Goal: Transaction & Acquisition: Purchase product/service

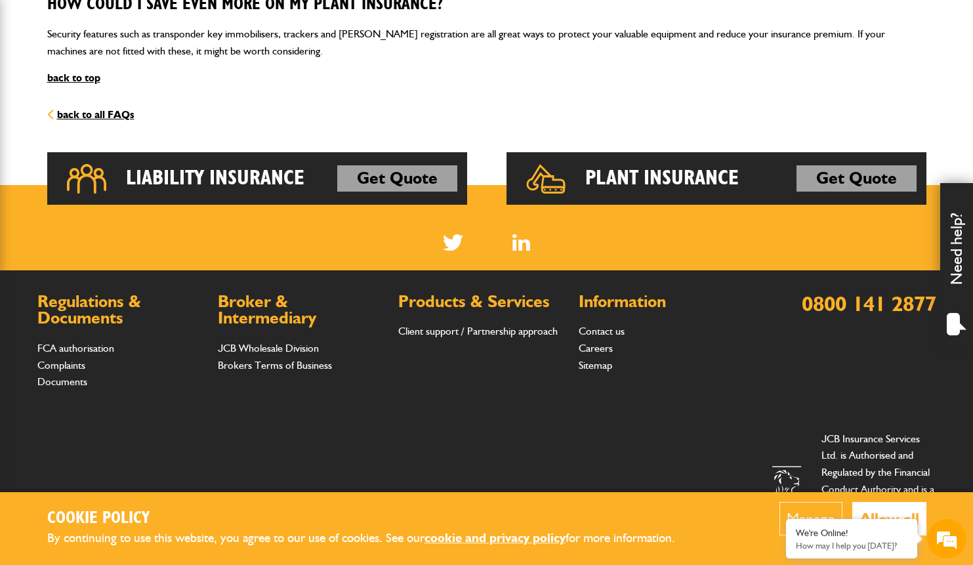
scroll to position [1859, 0]
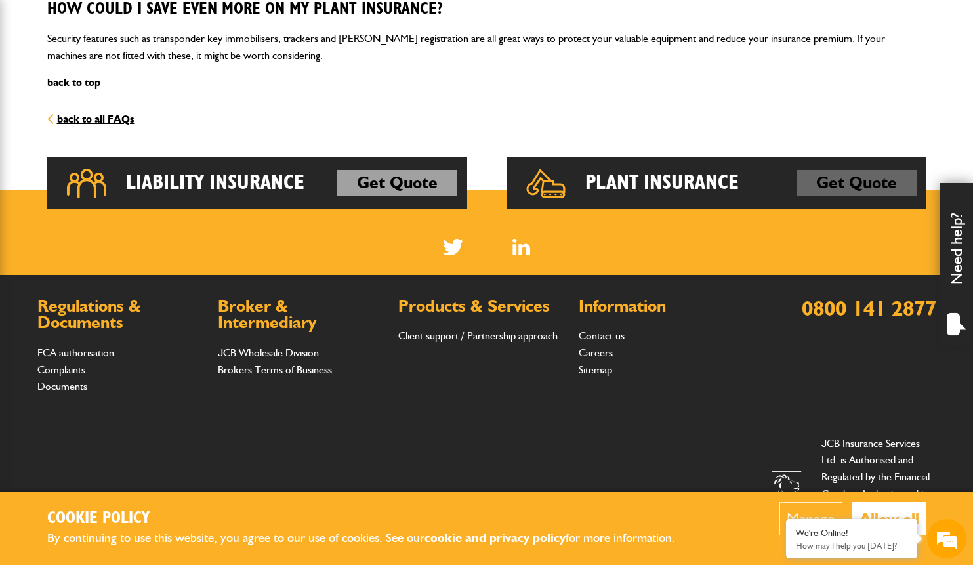
click at [853, 170] on link "Get Quote" at bounding box center [856, 183] width 120 height 26
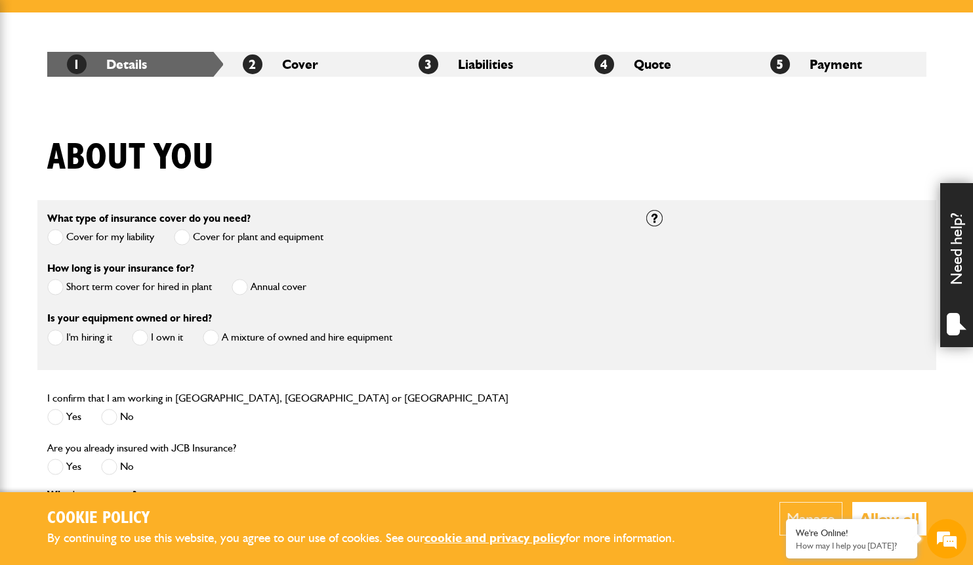
scroll to position [242, 0]
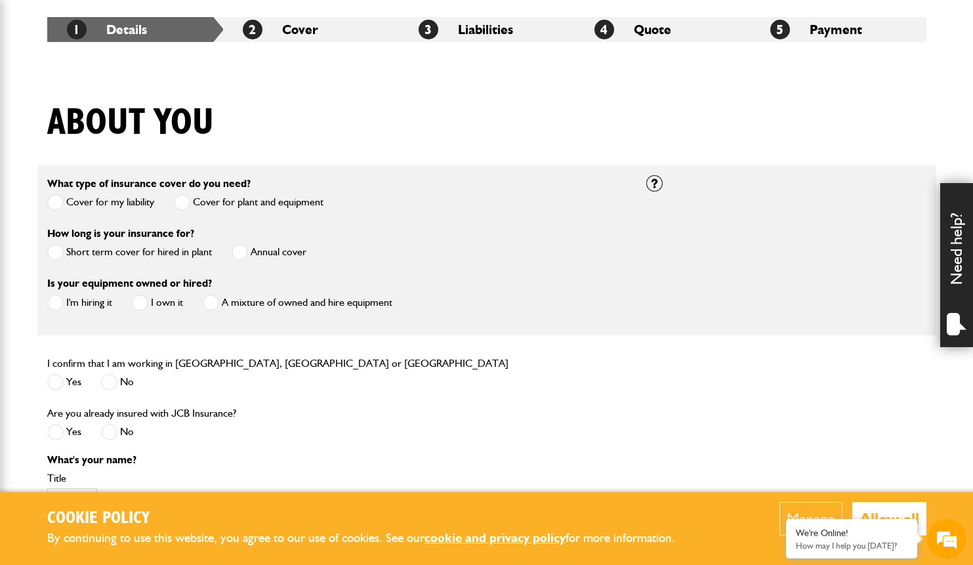
click at [239, 250] on span at bounding box center [240, 252] width 16 height 16
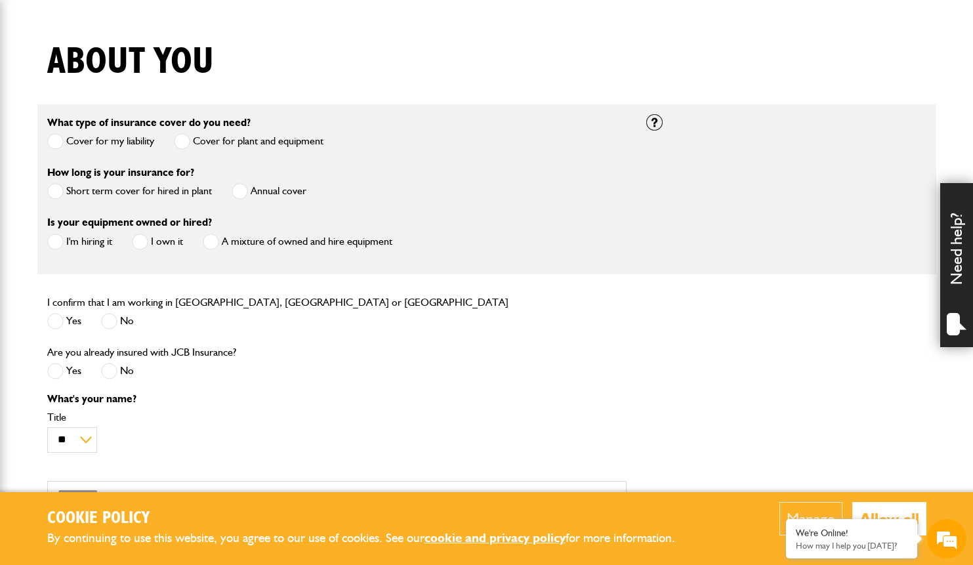
scroll to position [310, 0]
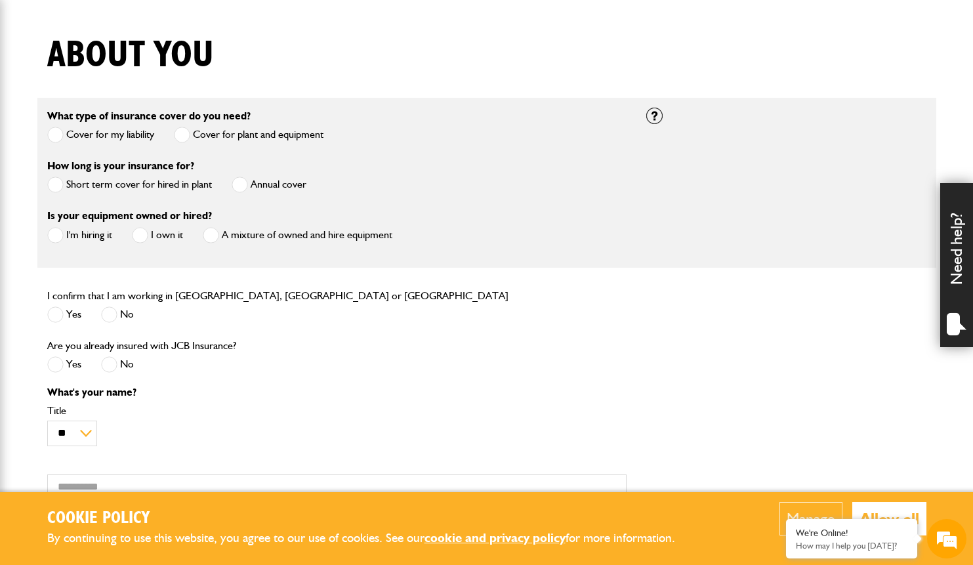
click at [60, 237] on span at bounding box center [55, 235] width 16 height 16
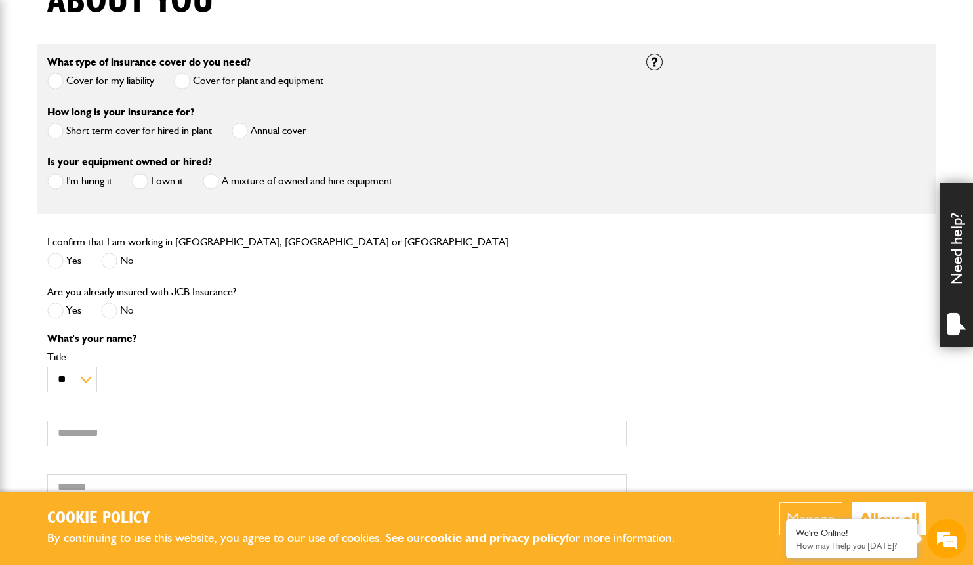
scroll to position [378, 0]
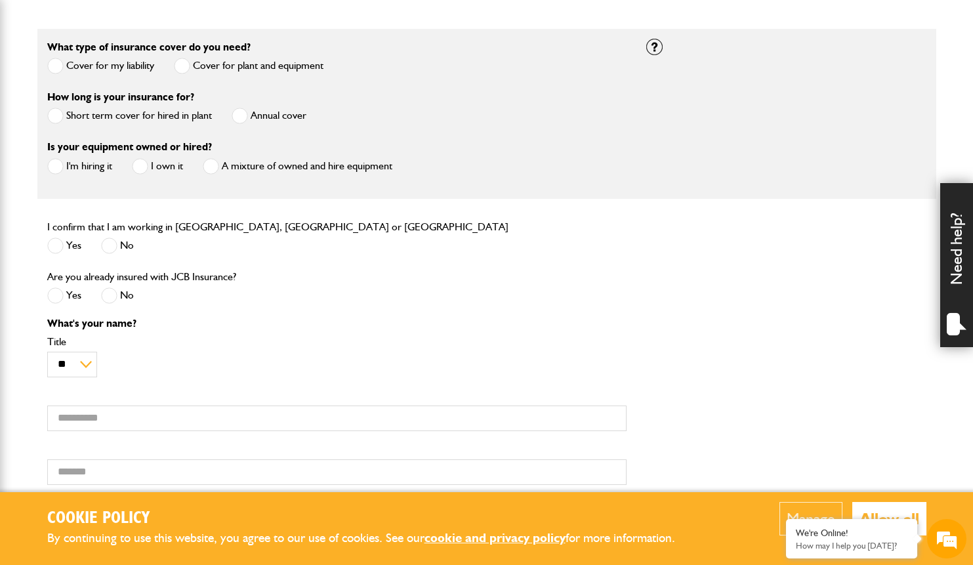
click at [52, 243] on span at bounding box center [55, 245] width 16 height 16
click at [115, 296] on span at bounding box center [109, 295] width 16 height 16
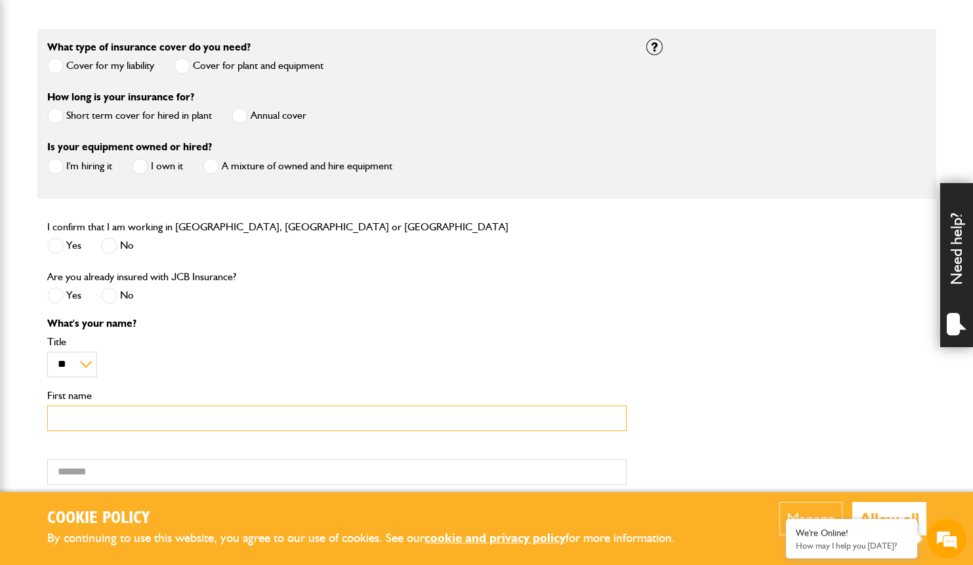
drag, startPoint x: 89, startPoint y: 425, endPoint x: 92, endPoint y: 418, distance: 7.9
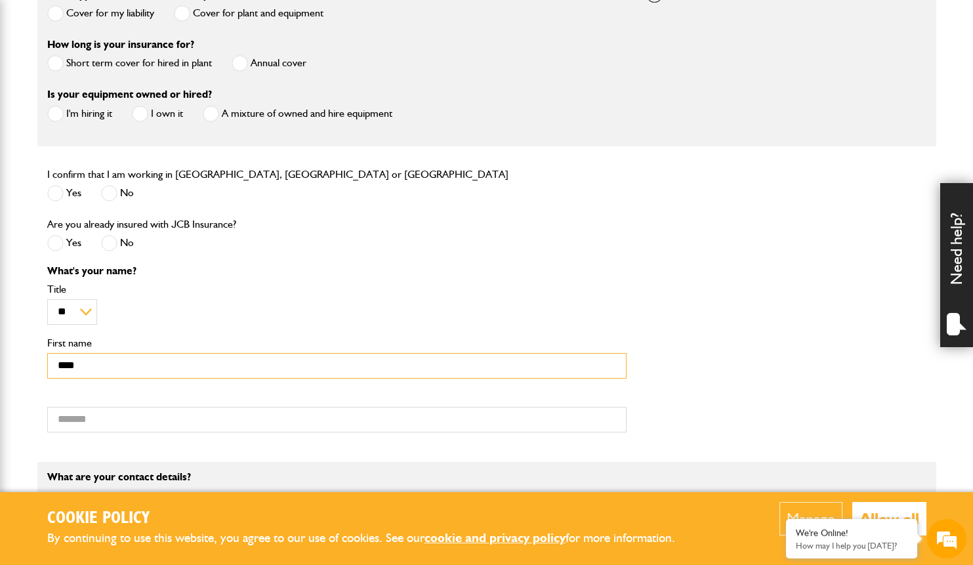
scroll to position [481, 0]
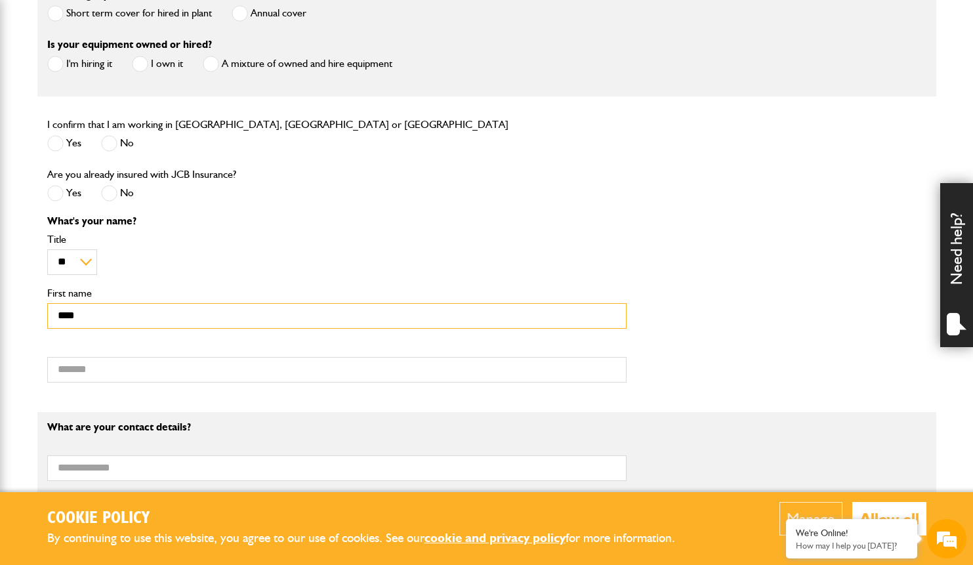
type input "****"
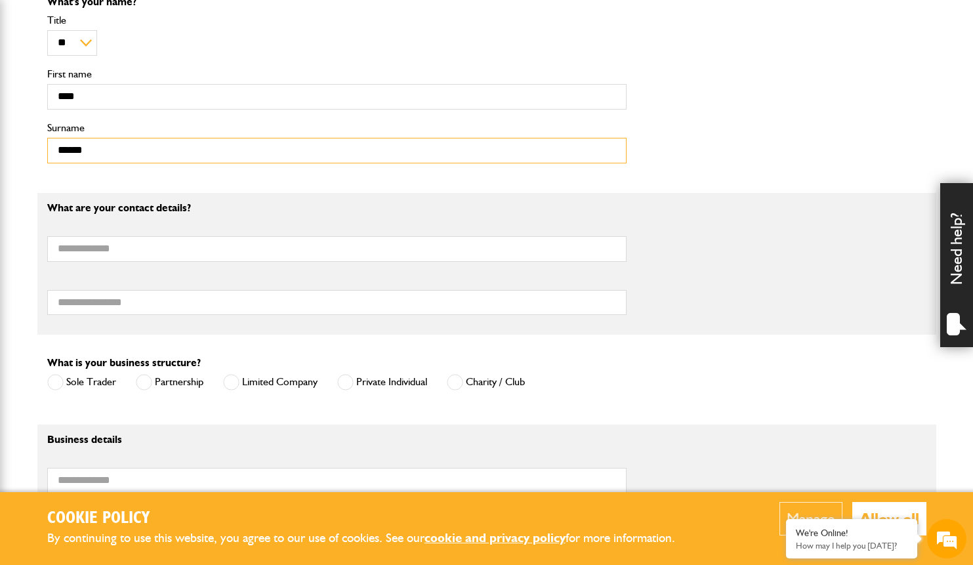
scroll to position [701, 0]
type input "******"
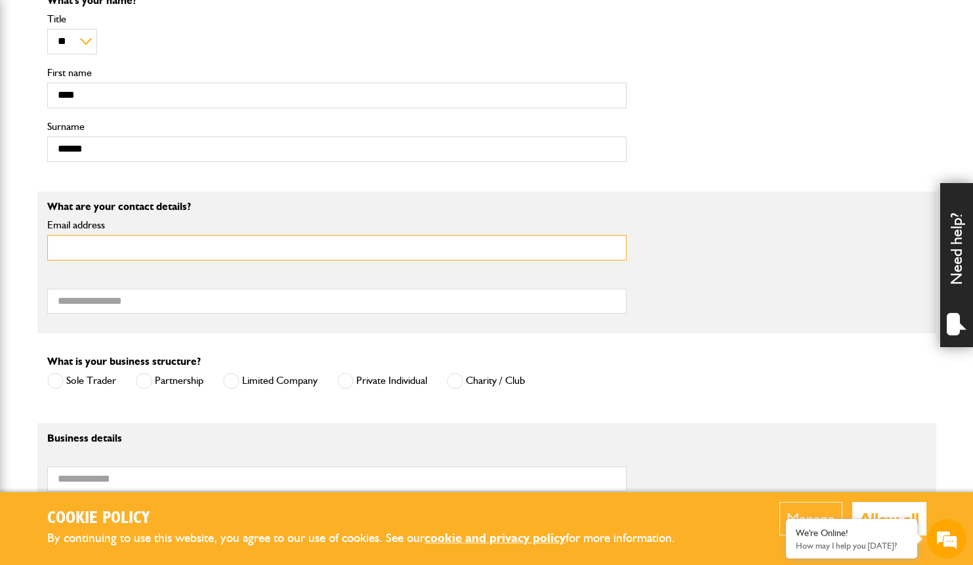
type input "**********"
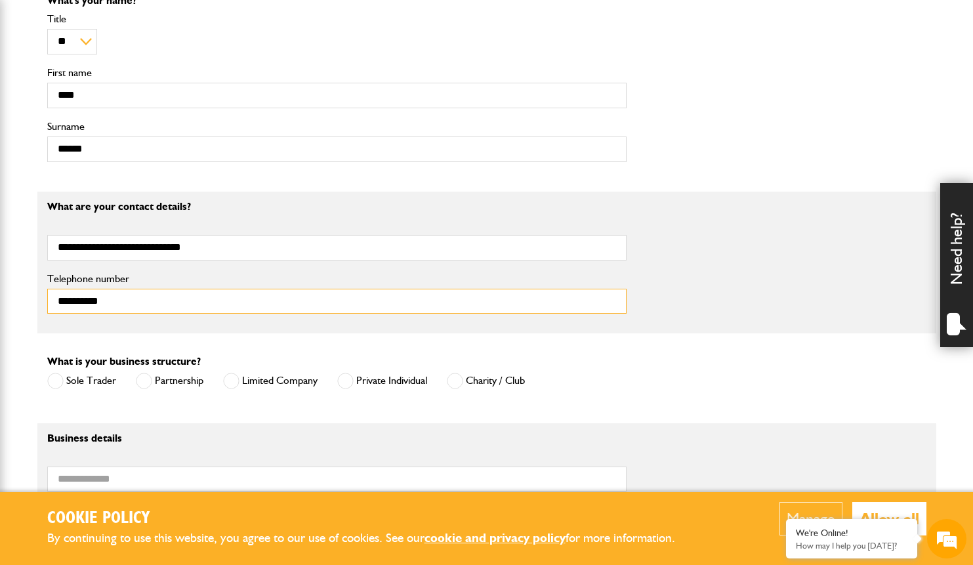
type input "**********"
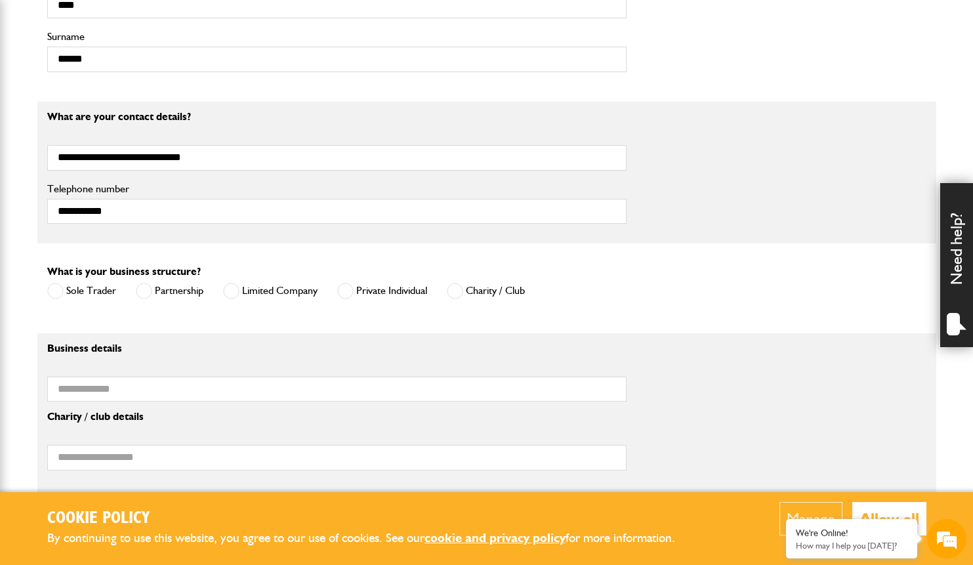
scroll to position [791, 0]
click at [228, 291] on span at bounding box center [231, 291] width 16 height 16
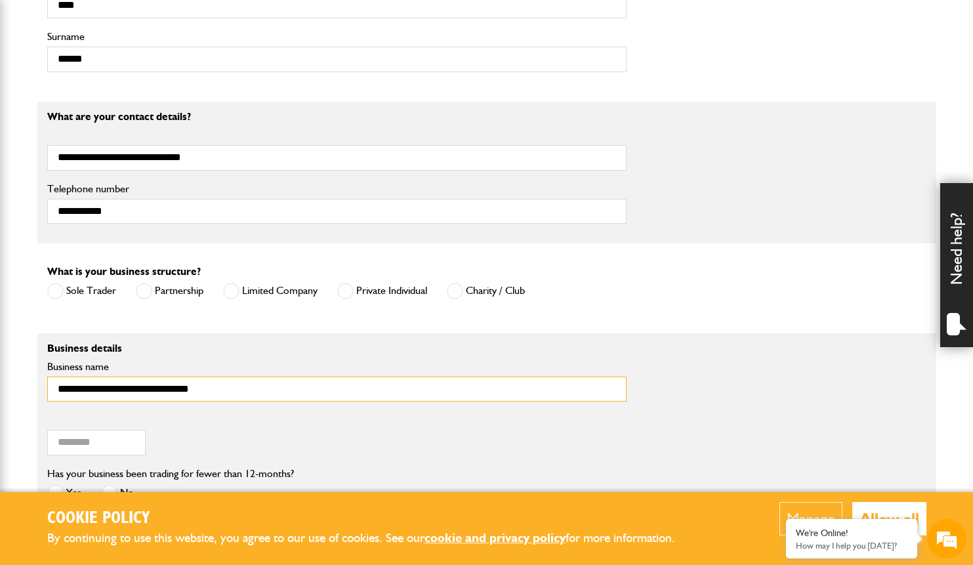
type input "**********"
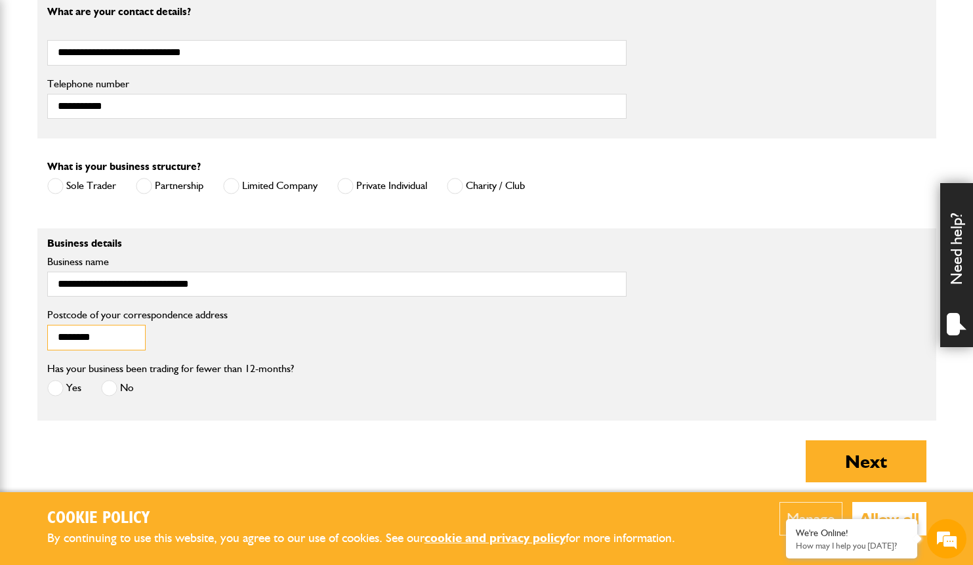
scroll to position [946, 0]
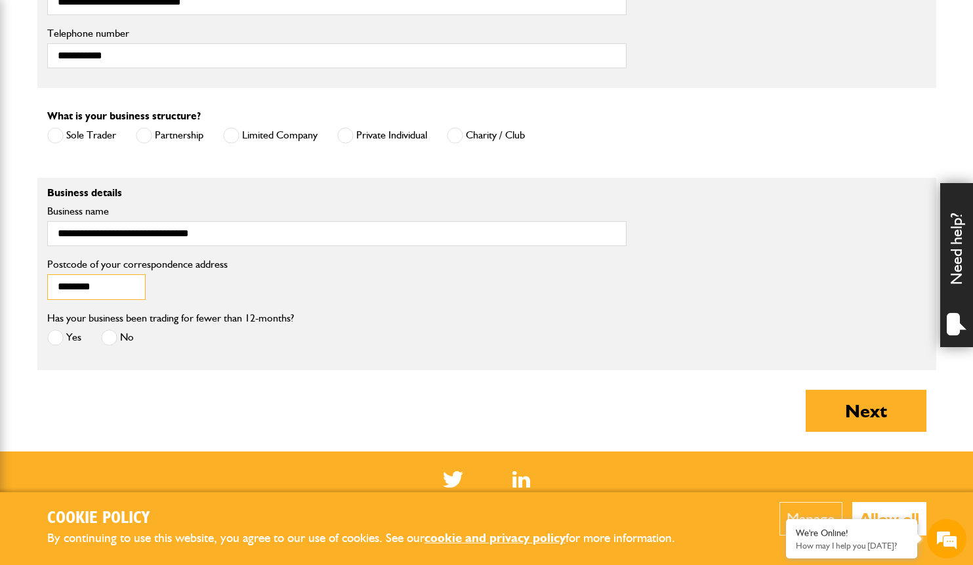
type input "********"
click at [117, 341] on label "No" at bounding box center [117, 337] width 33 height 16
click at [900, 413] on button "Next" at bounding box center [865, 411] width 121 height 42
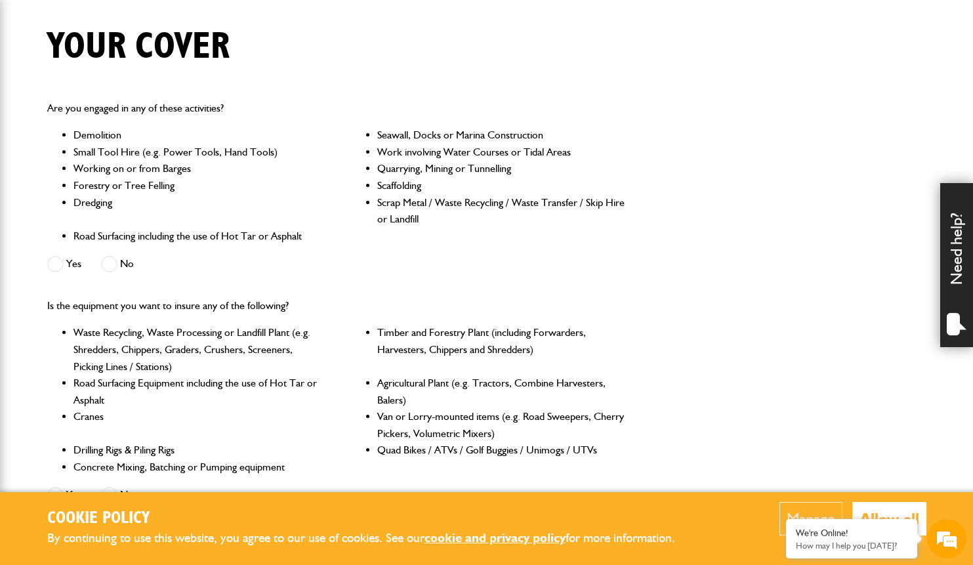
scroll to position [317, 0]
click at [109, 262] on span at bounding box center [109, 264] width 16 height 16
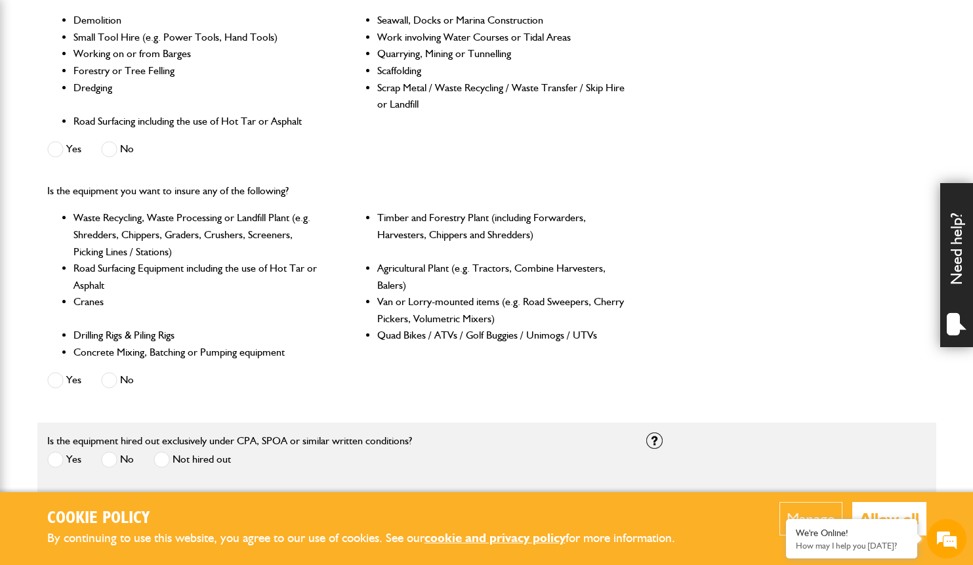
scroll to position [0, 0]
click at [111, 378] on span at bounding box center [109, 380] width 16 height 16
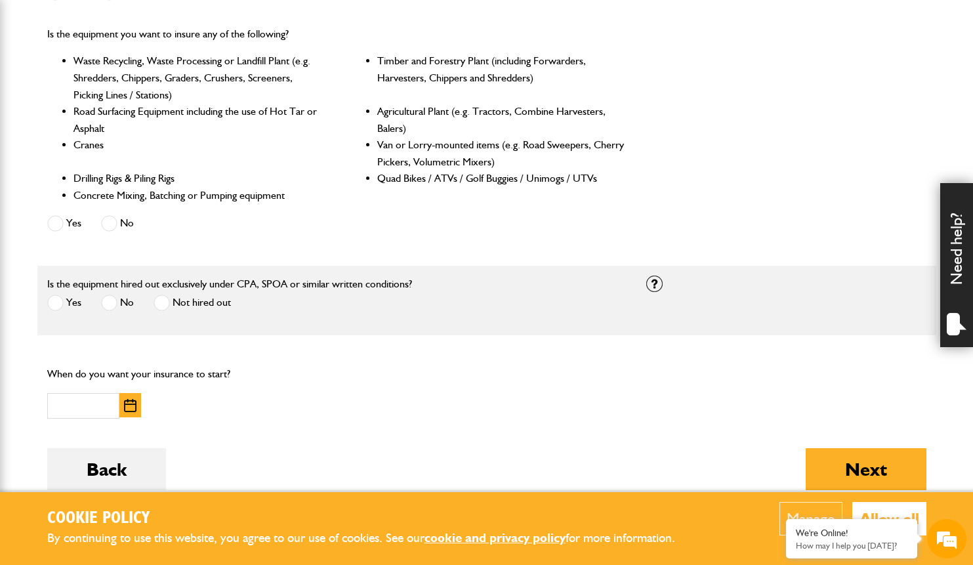
scroll to position [594, 0]
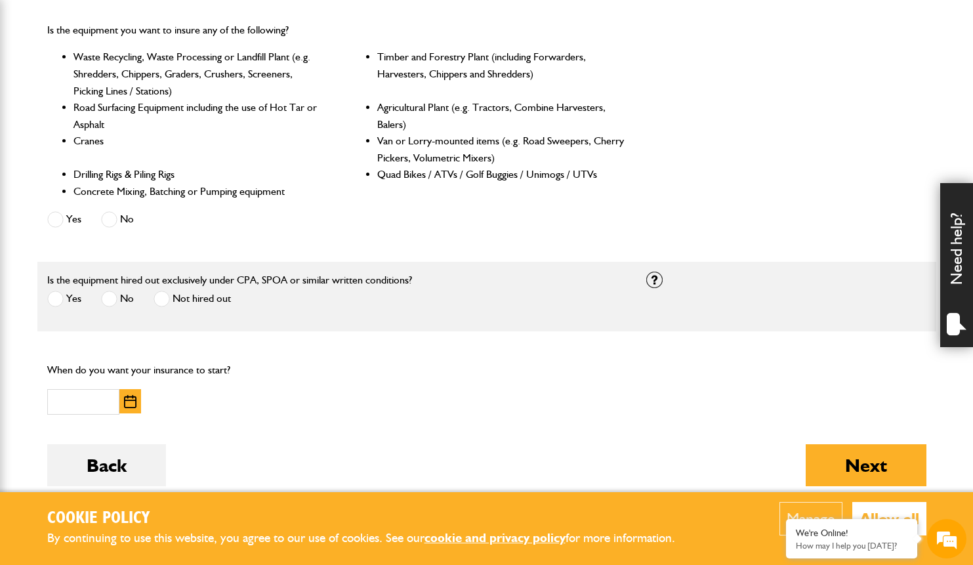
click at [163, 295] on span at bounding box center [161, 299] width 16 height 16
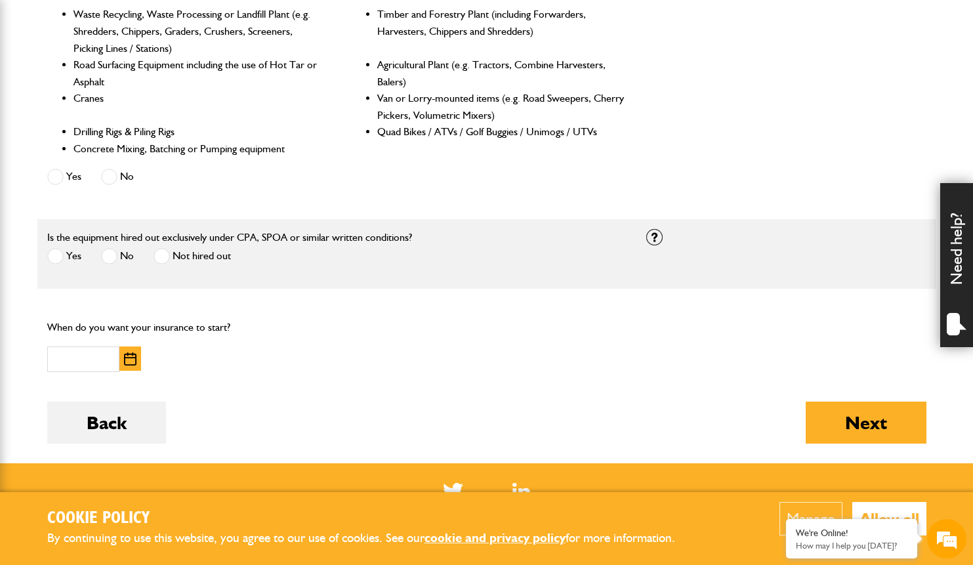
scroll to position [644, 0]
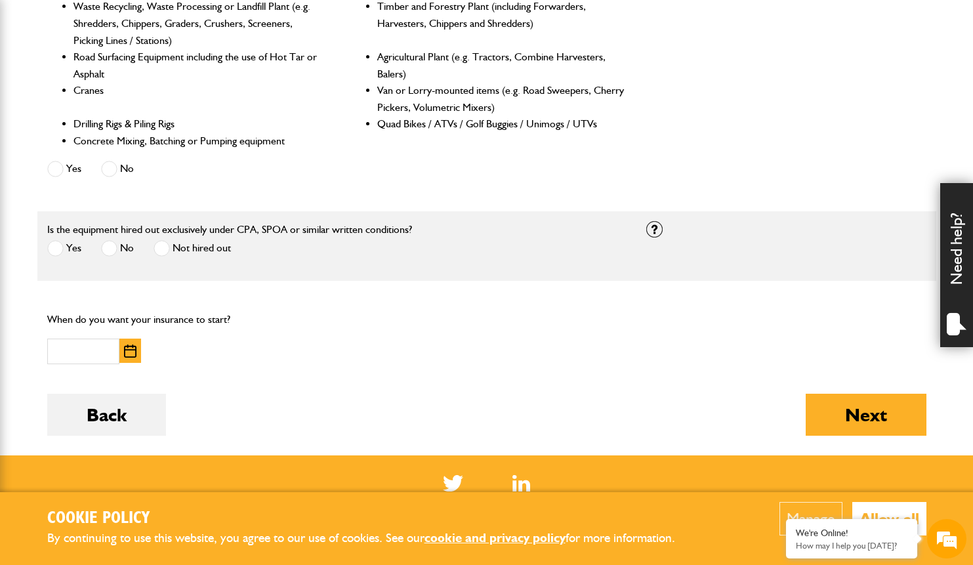
click at [131, 348] on img "button" at bounding box center [130, 350] width 12 height 13
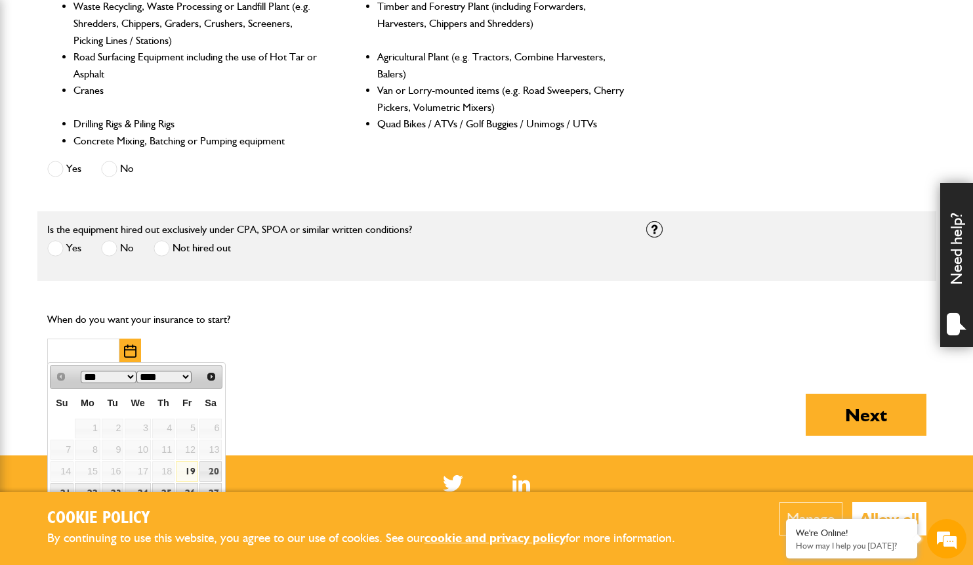
click at [186, 465] on link "19" at bounding box center [187, 471] width 22 height 20
type input "**********"
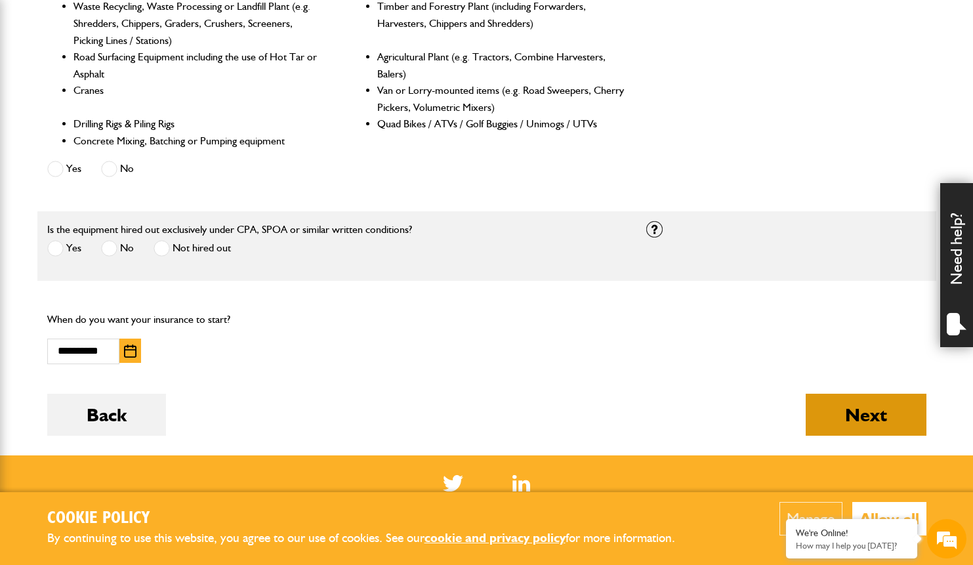
click at [857, 408] on button "Next" at bounding box center [865, 415] width 121 height 42
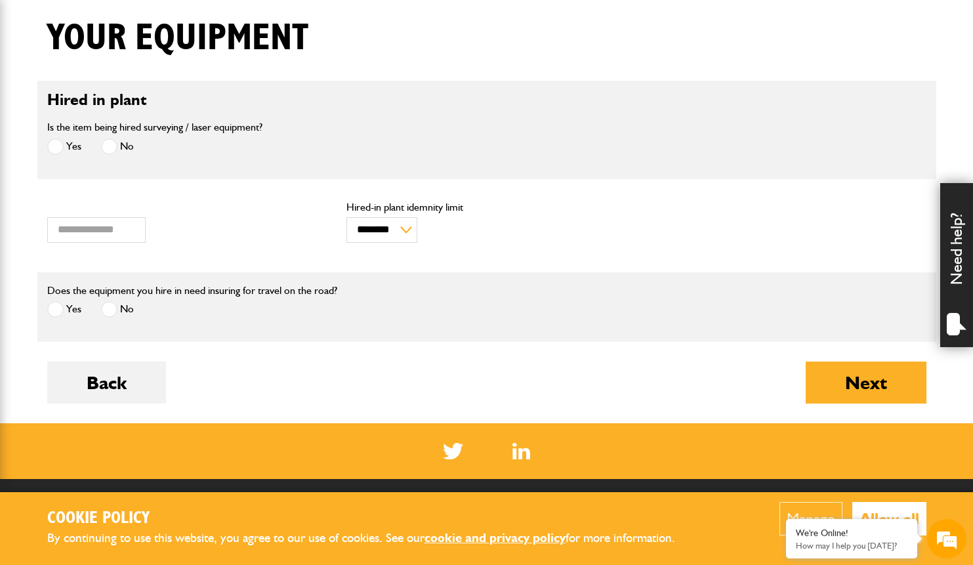
scroll to position [331, 0]
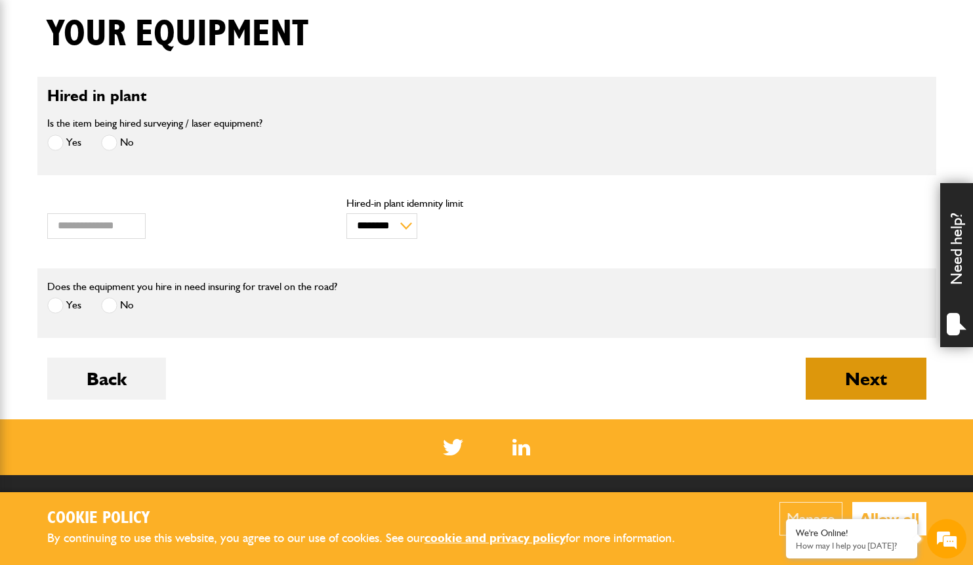
click at [849, 368] on button "Next" at bounding box center [865, 378] width 121 height 42
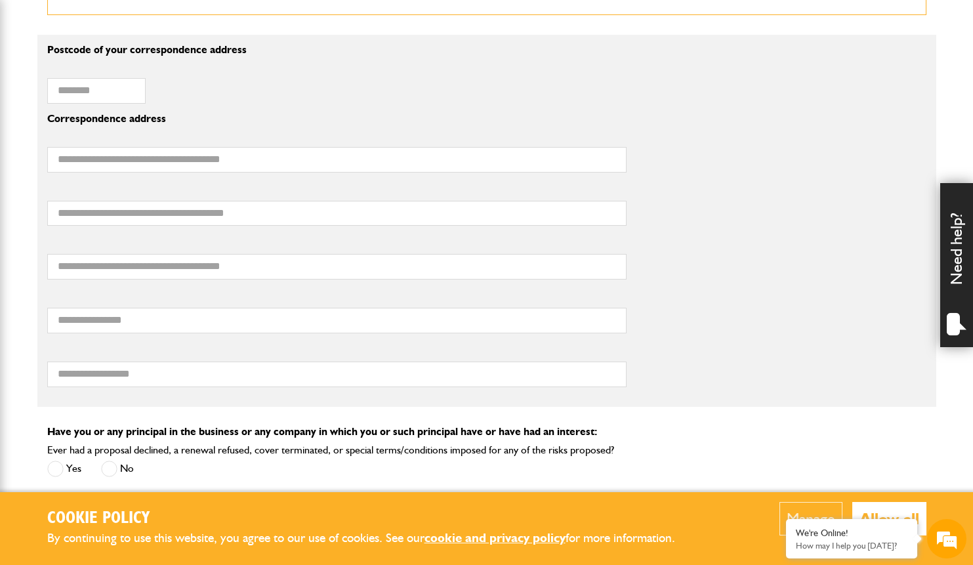
scroll to position [916, 0]
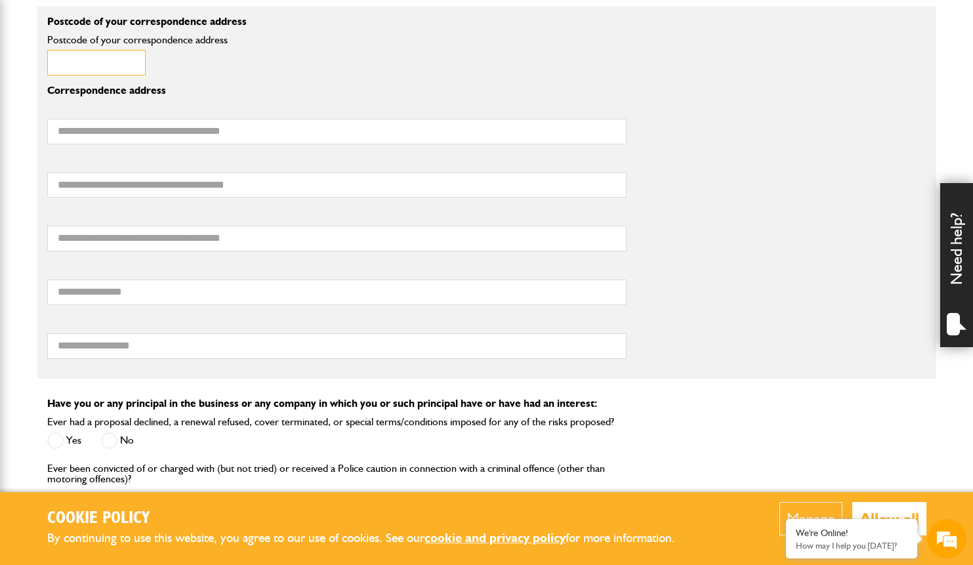
click at [131, 60] on input "Postcode of your correspondence address" at bounding box center [96, 63] width 98 height 26
type input "********"
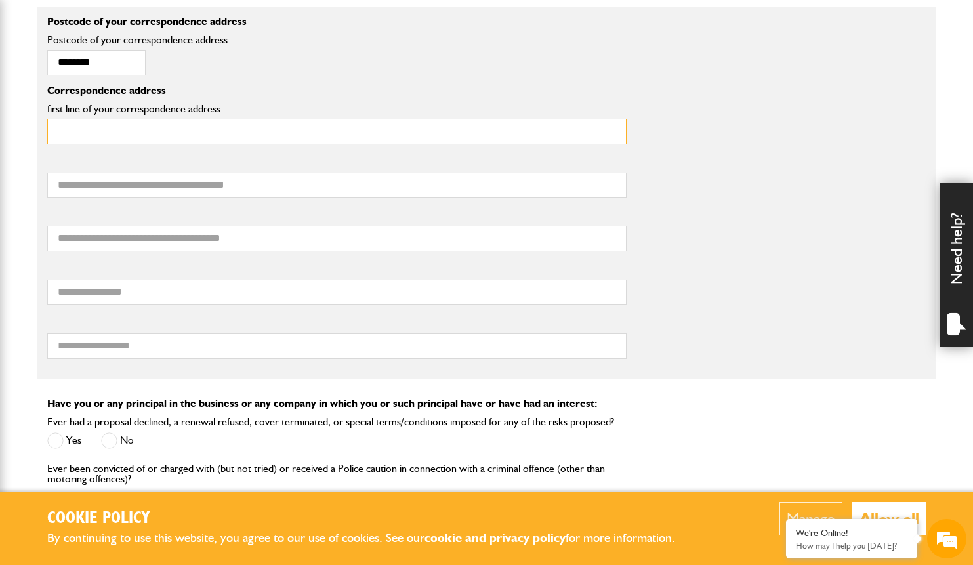
click at [614, 130] on input "first line of your correspondence address" at bounding box center [336, 132] width 579 height 26
click at [611, 129] on input "first line of your correspondence address" at bounding box center [336, 132] width 579 height 26
type input "****"
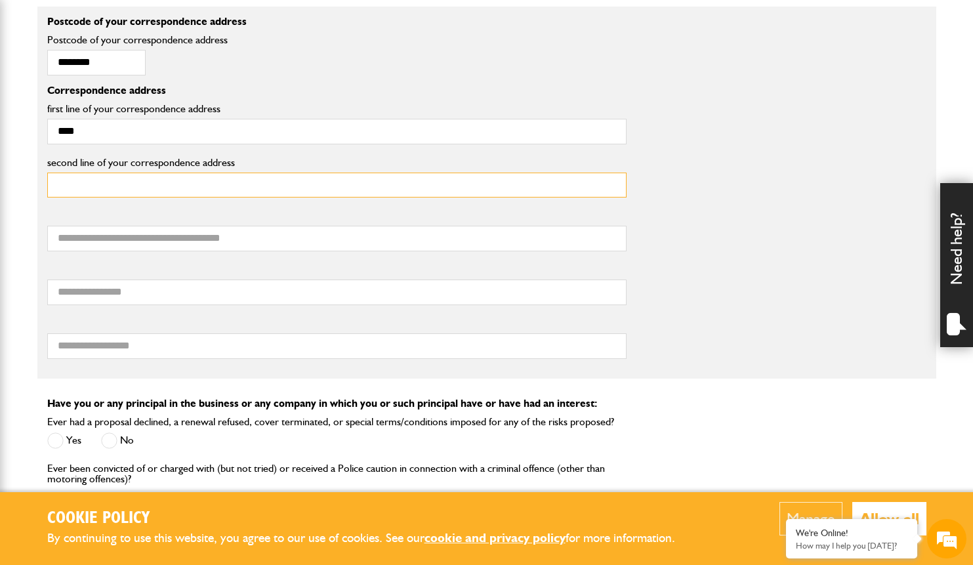
type input "**********"
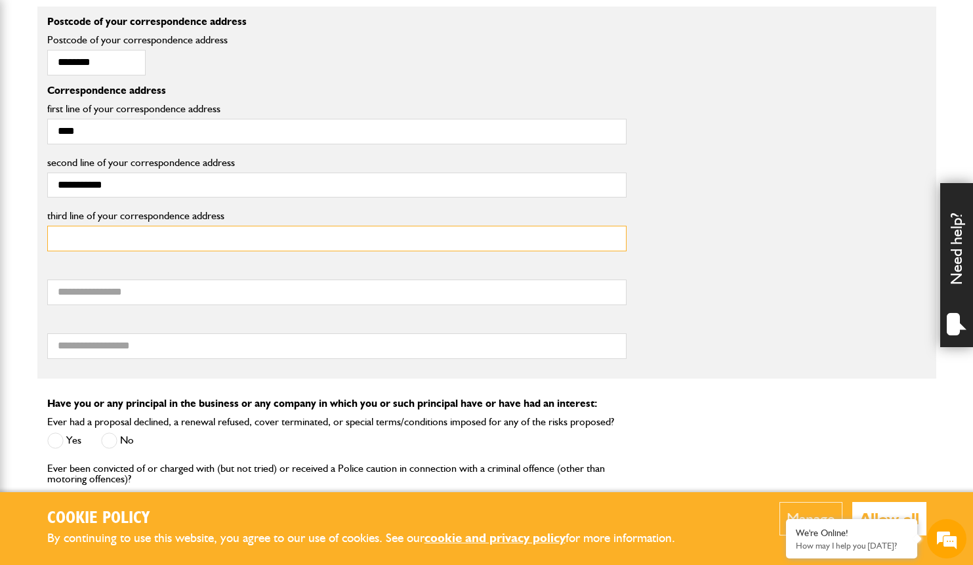
type input "**********"
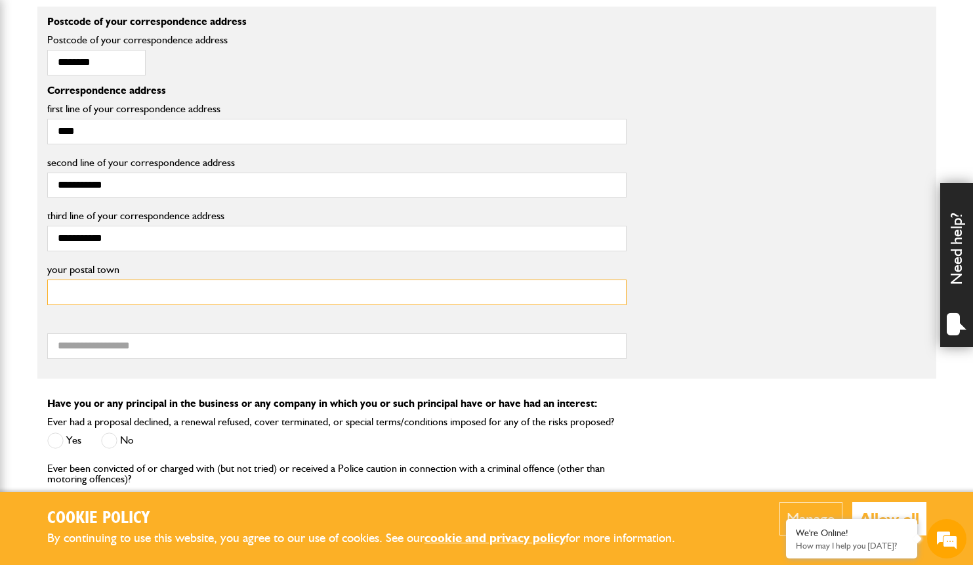
type input "********"
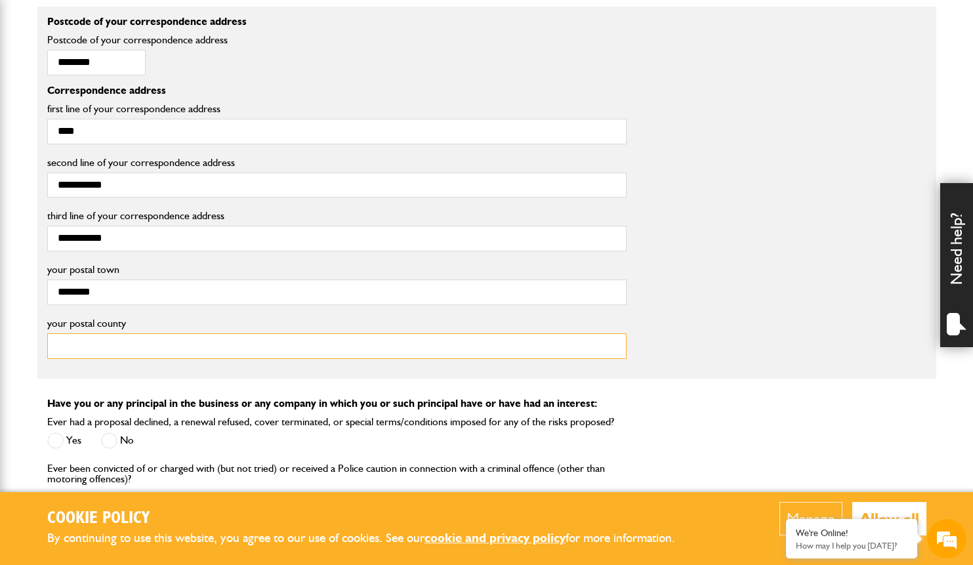
type input "********"
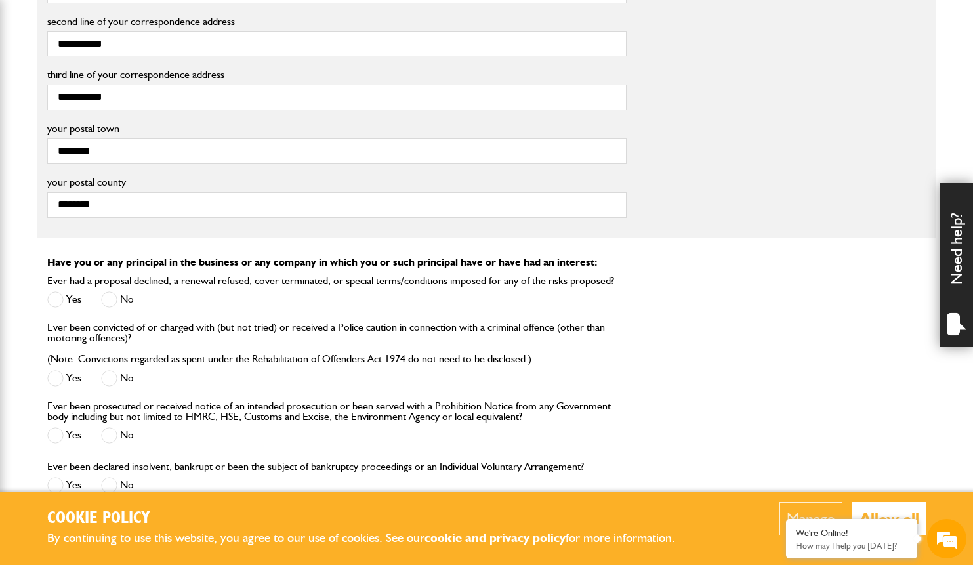
scroll to position [1076, 0]
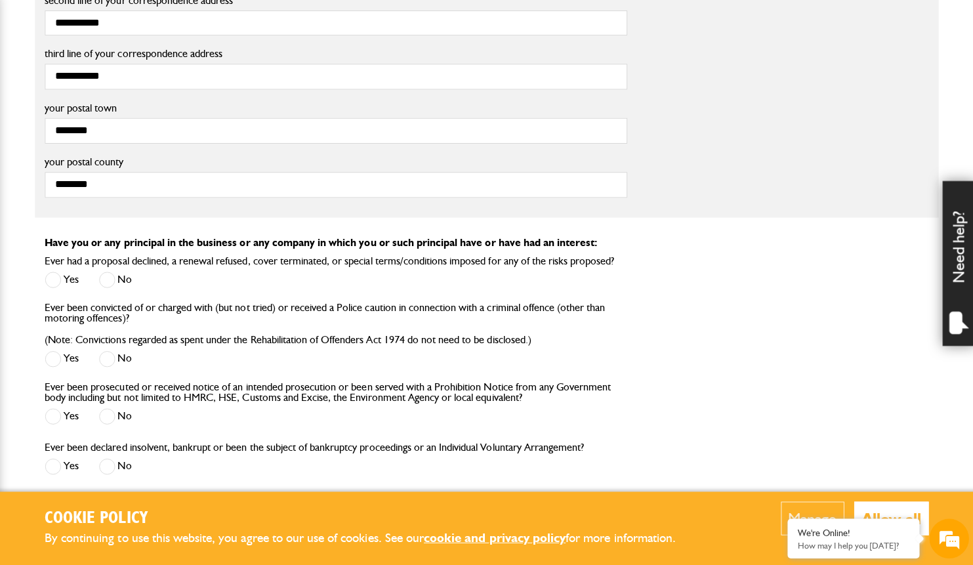
click at [104, 273] on span at bounding box center [109, 281] width 16 height 16
drag, startPoint x: 112, startPoint y: 349, endPoint x: 115, endPoint y: 356, distance: 7.7
click at [113, 352] on span at bounding box center [109, 360] width 16 height 16
click at [111, 409] on span at bounding box center [109, 417] width 16 height 16
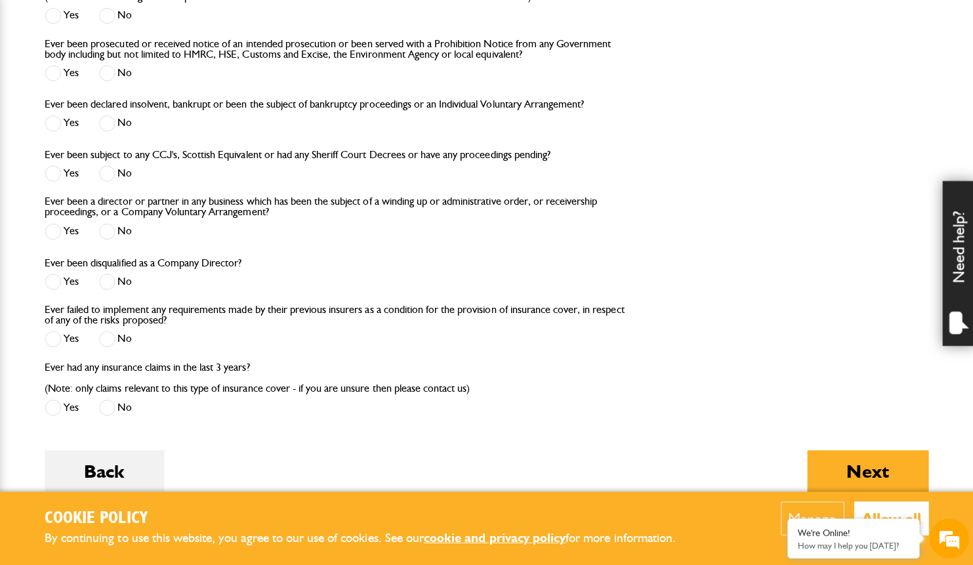
scroll to position [1454, 0]
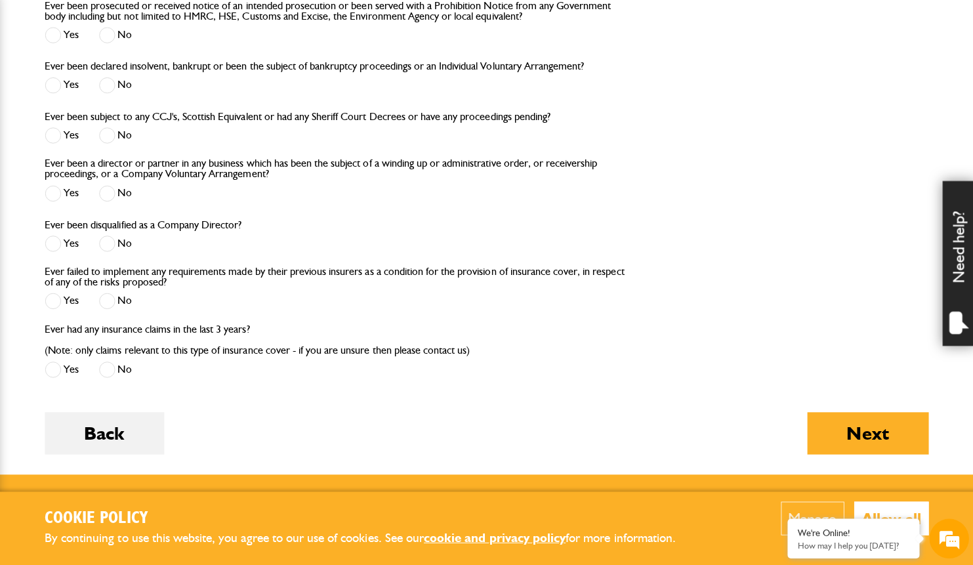
drag, startPoint x: 111, startPoint y: 85, endPoint x: 110, endPoint y: 115, distance: 29.5
click at [110, 85] on span at bounding box center [109, 88] width 16 height 16
click at [108, 130] on span at bounding box center [109, 138] width 16 height 16
click at [107, 193] on span at bounding box center [109, 196] width 16 height 16
drag, startPoint x: 108, startPoint y: 241, endPoint x: 121, endPoint y: 260, distance: 24.0
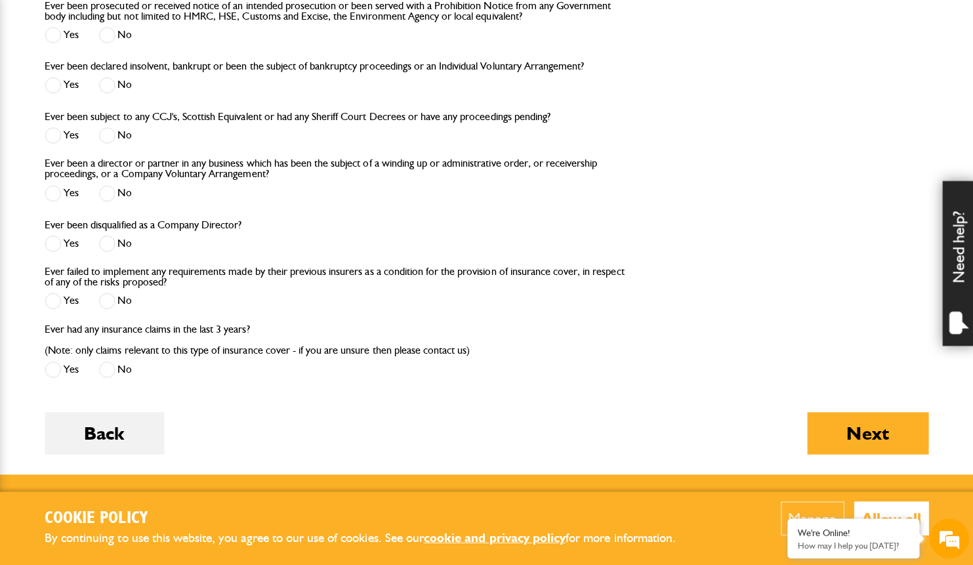
click at [108, 241] on span at bounding box center [109, 245] width 16 height 16
click at [113, 297] on span at bounding box center [109, 302] width 16 height 16
click at [113, 366] on span at bounding box center [109, 371] width 16 height 16
click at [826, 424] on button "Next" at bounding box center [865, 434] width 121 height 42
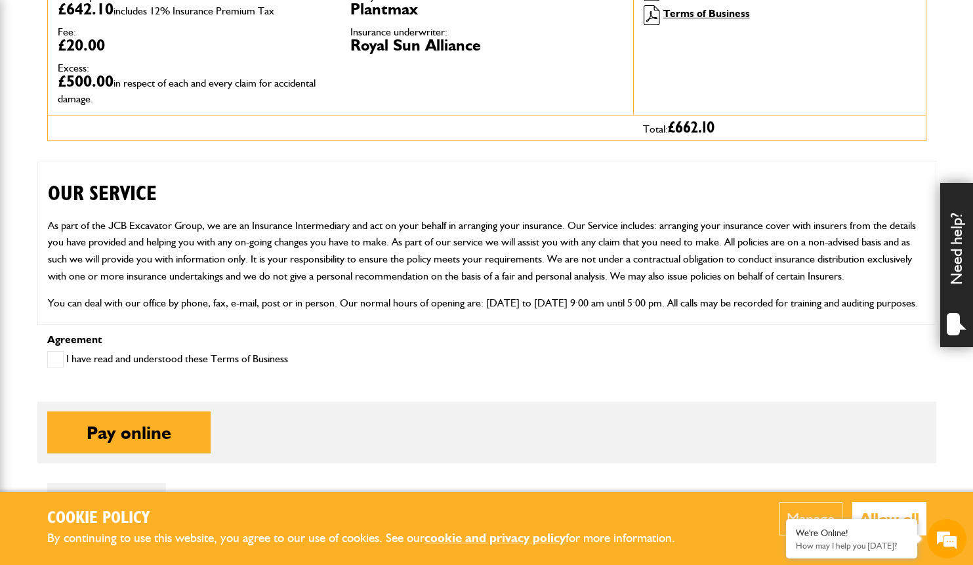
scroll to position [487, 0]
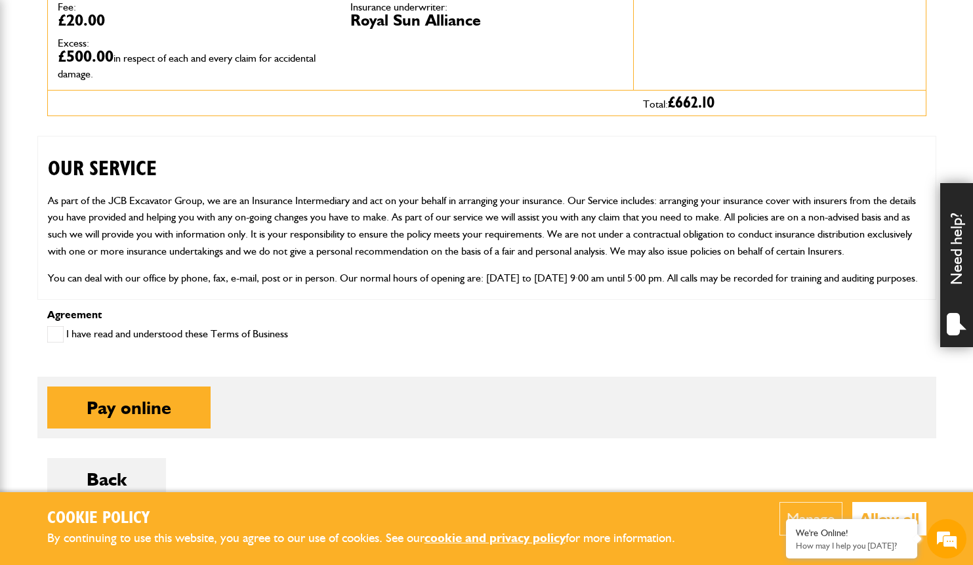
drag, startPoint x: 60, startPoint y: 329, endPoint x: 102, endPoint y: 368, distance: 57.5
click at [60, 329] on span at bounding box center [55, 334] width 16 height 16
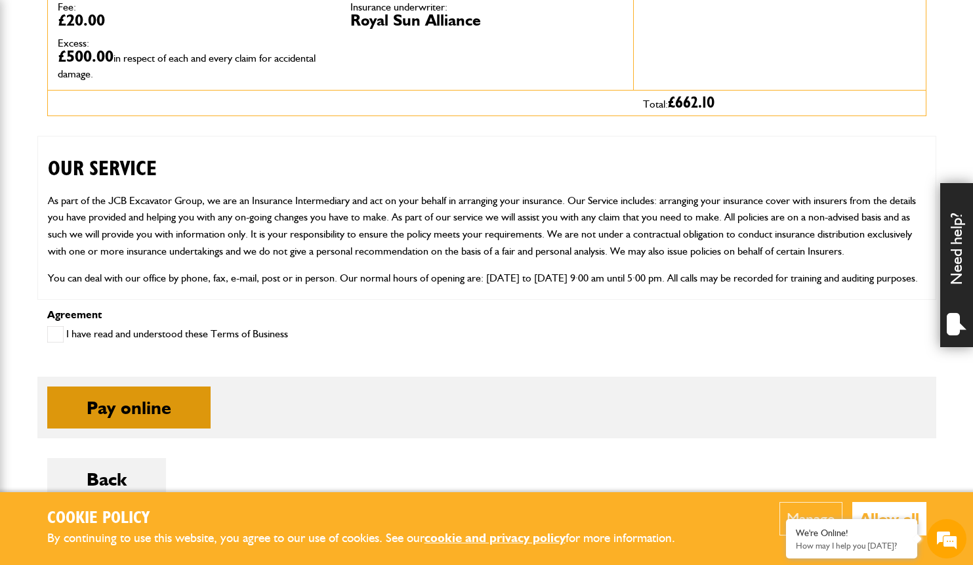
click at [136, 400] on button "Pay online" at bounding box center [128, 407] width 163 height 42
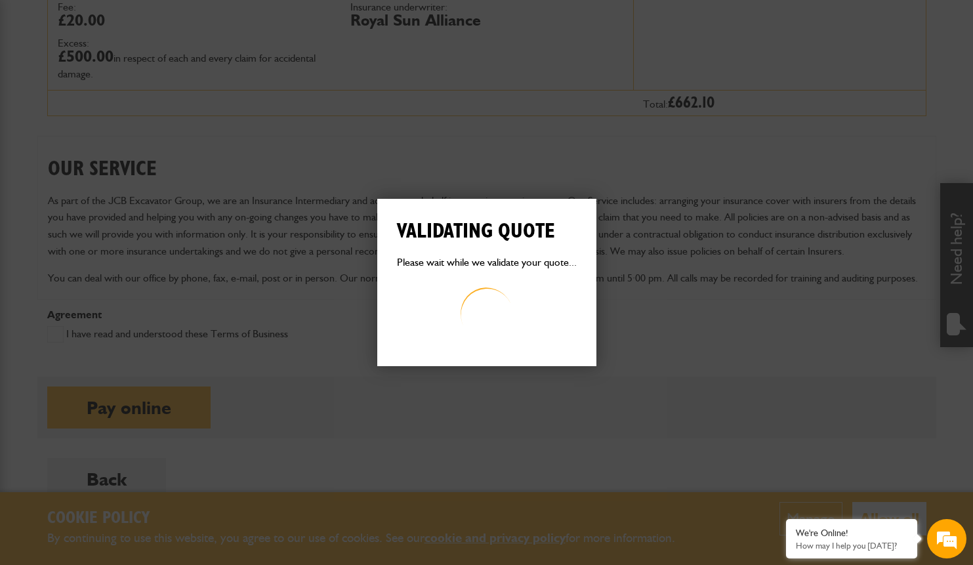
scroll to position [0, 0]
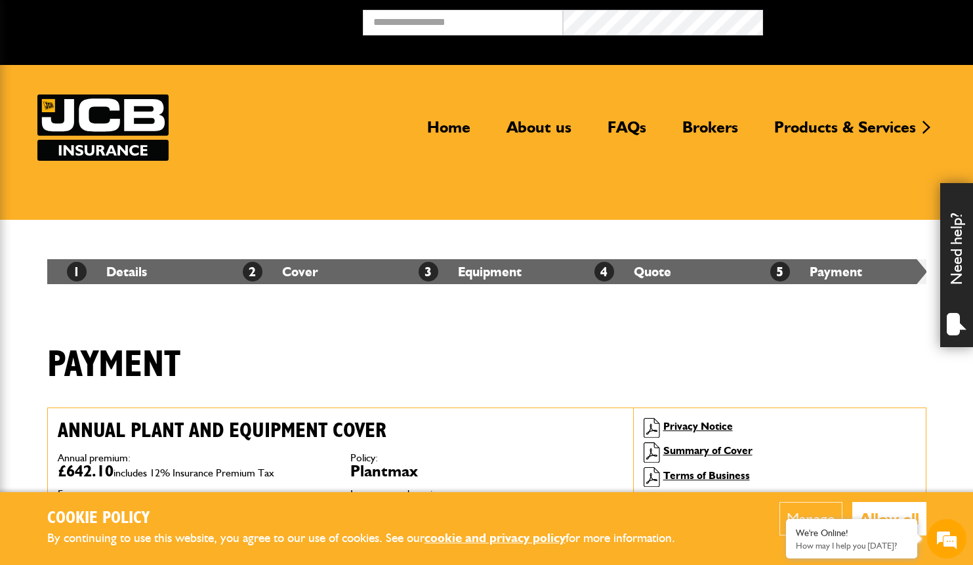
click at [821, 272] on li "5 Payment" at bounding box center [838, 271] width 176 height 25
click at [784, 272] on span "5" at bounding box center [780, 272] width 20 height 20
click at [852, 538] on div "We're Online!" at bounding box center [852, 532] width 112 height 11
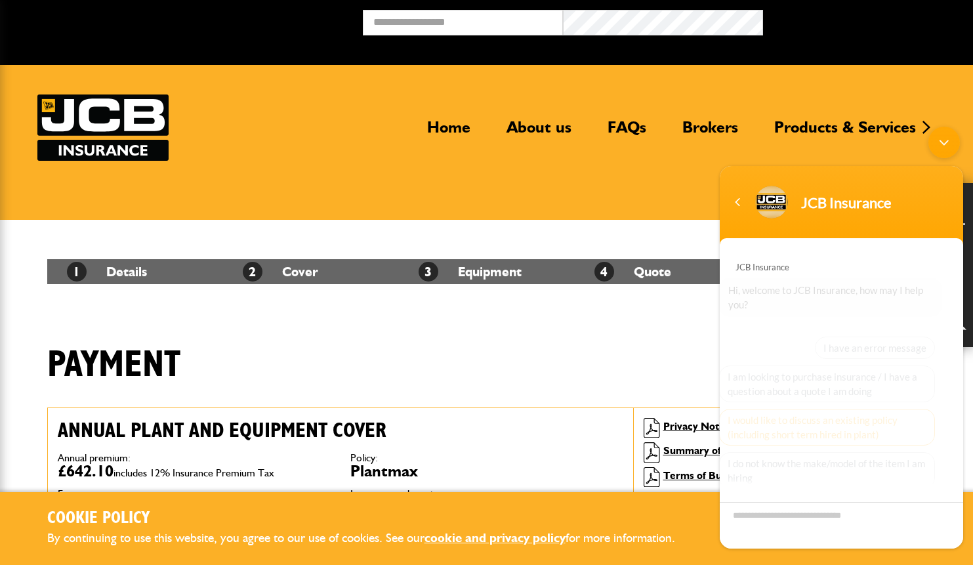
scroll to position [88, 0]
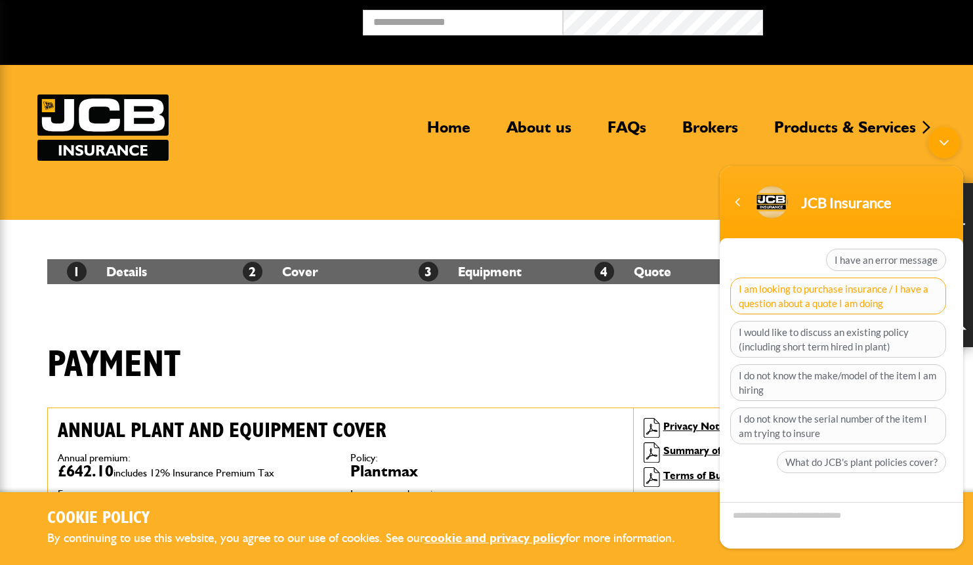
click at [839, 296] on span "I am looking to purchase insurance / I have a question about a quote I am doing" at bounding box center [838, 295] width 216 height 37
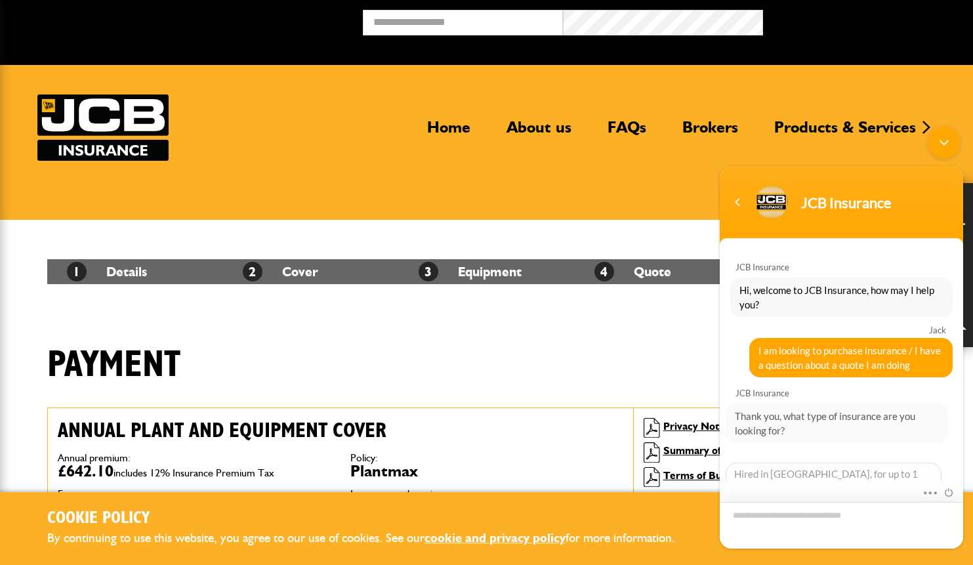
scroll to position [111, 0]
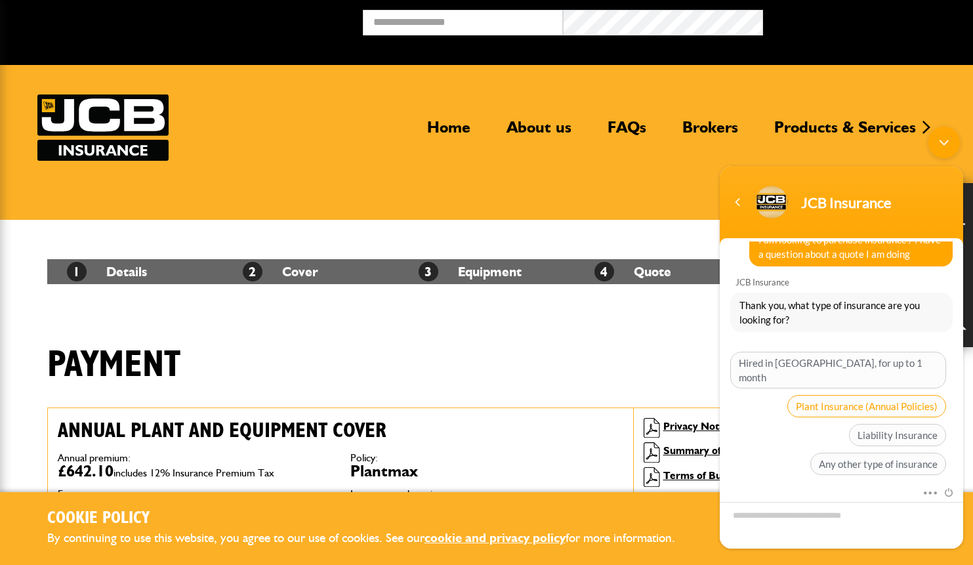
click at [826, 395] on span "Plant Insurance (Annual Policies)" at bounding box center [866, 406] width 159 height 22
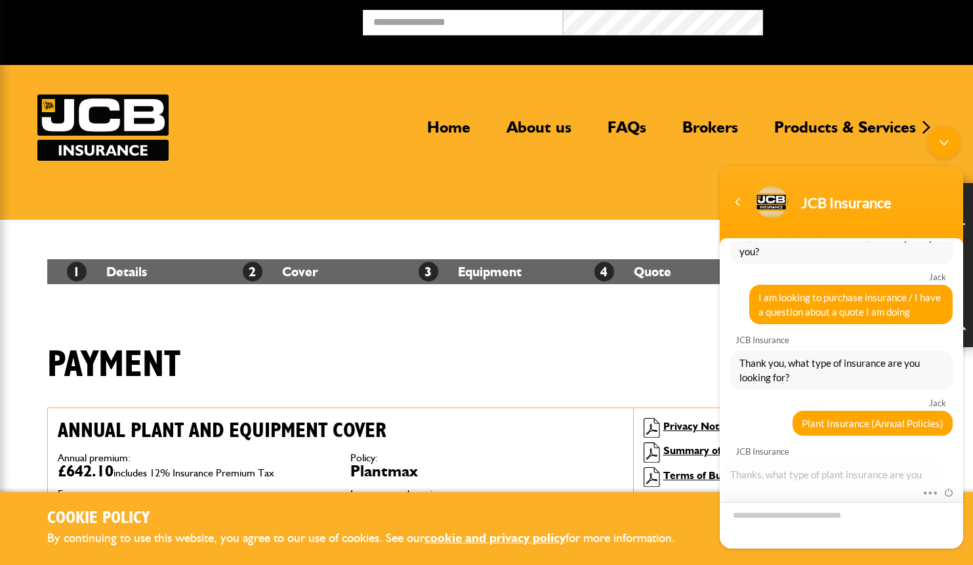
scroll to position [222, 0]
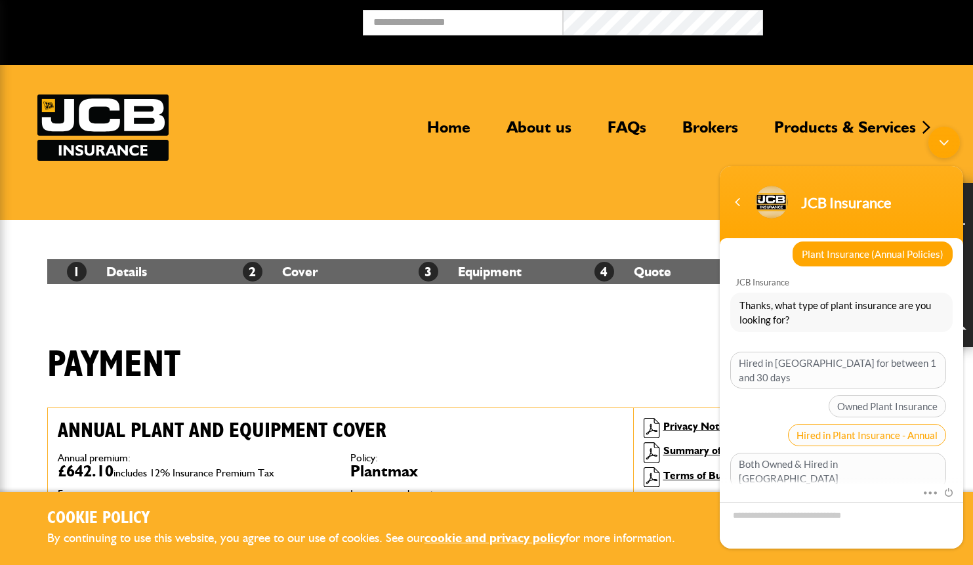
click at [831, 424] on span "Hired in Plant Insurance - Annual" at bounding box center [867, 435] width 158 height 22
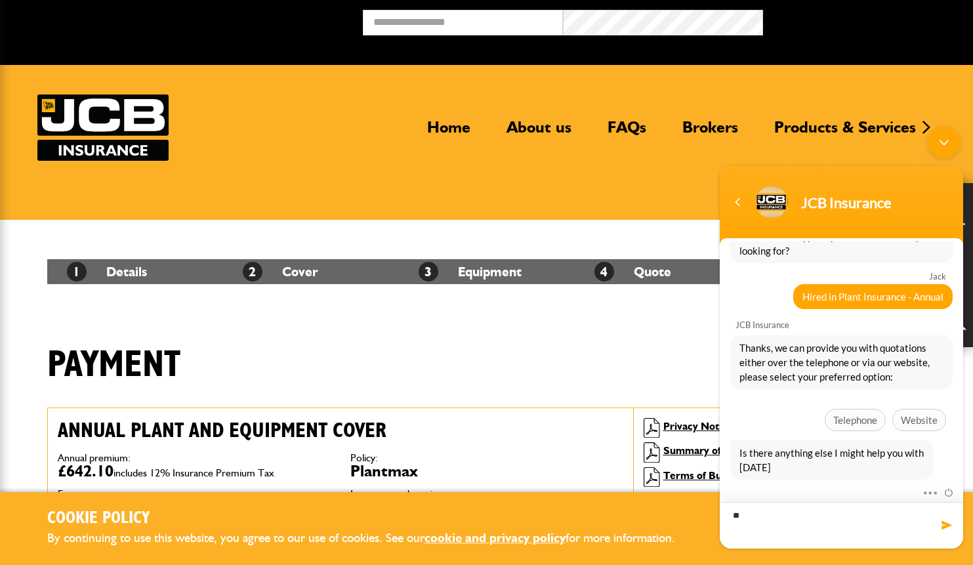
scroll to position [291, 0]
type textarea "**********"
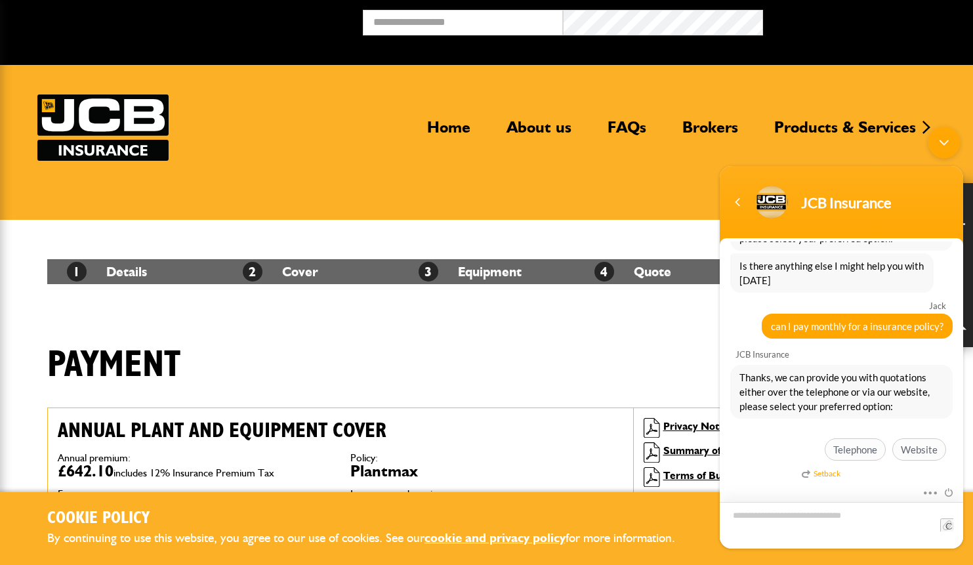
scroll to position [-1, 0]
